Goal: Task Accomplishment & Management: Complete application form

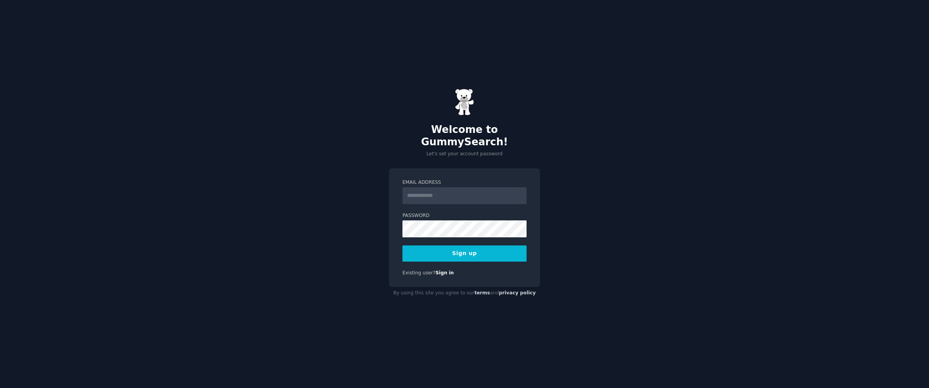
click at [428, 188] on input "Email Address" at bounding box center [464, 195] width 124 height 17
type input "**********"
click at [553, 220] on div "**********" at bounding box center [464, 194] width 929 height 388
click at [360, 251] on div "**********" at bounding box center [464, 194] width 929 height 388
click at [482, 247] on button "Sign up" at bounding box center [464, 253] width 124 height 16
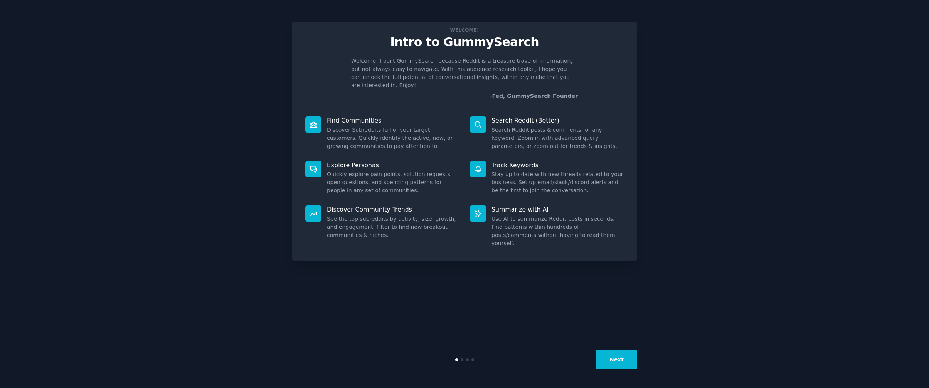
click at [624, 363] on button "Next" at bounding box center [616, 359] width 41 height 19
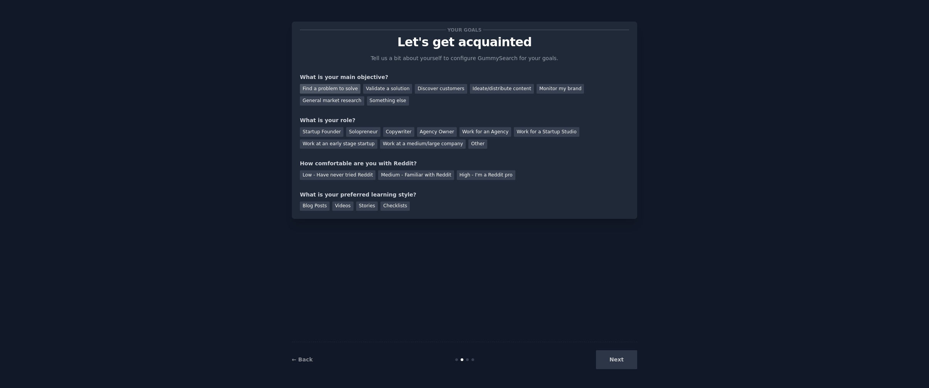
click at [344, 89] on div "Find a problem to solve" at bounding box center [330, 89] width 60 height 10
click at [383, 87] on div "Validate a solution" at bounding box center [387, 89] width 49 height 10
click at [344, 88] on div "Find a problem to solve" at bounding box center [330, 89] width 60 height 10
click at [325, 134] on div "Startup Founder" at bounding box center [322, 132] width 44 height 10
click at [360, 129] on div "Solopreneur" at bounding box center [363, 132] width 34 height 10
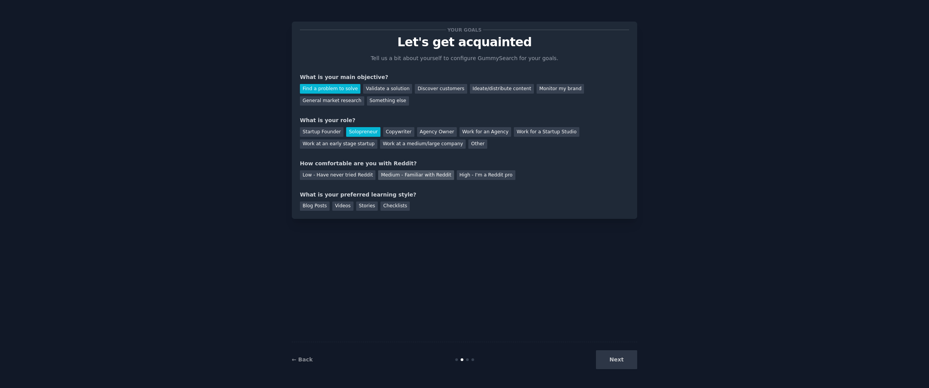
click at [413, 170] on div "Medium - Familiar with Reddit" at bounding box center [416, 175] width 76 height 10
click at [321, 206] on div "Blog Posts" at bounding box center [315, 207] width 30 height 10
click at [633, 358] on button "Next" at bounding box center [616, 359] width 41 height 19
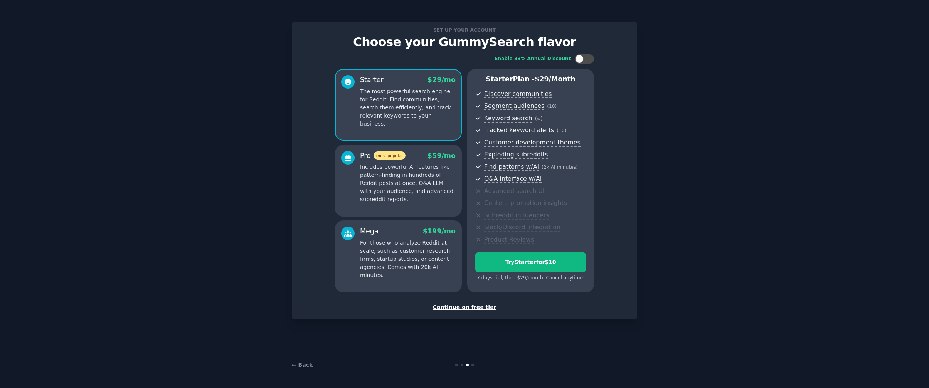
click at [471, 309] on div "Continue on free tier" at bounding box center [464, 307] width 329 height 8
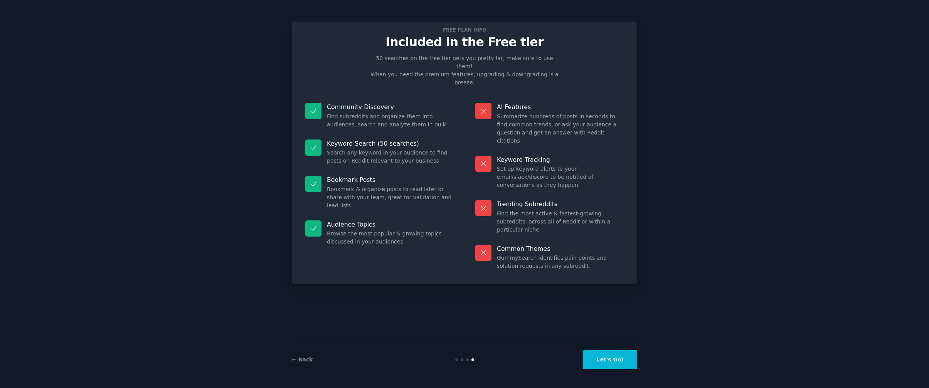
click at [616, 359] on button "Let's Go!" at bounding box center [610, 359] width 54 height 19
